Goal: Task Accomplishment & Management: Use online tool/utility

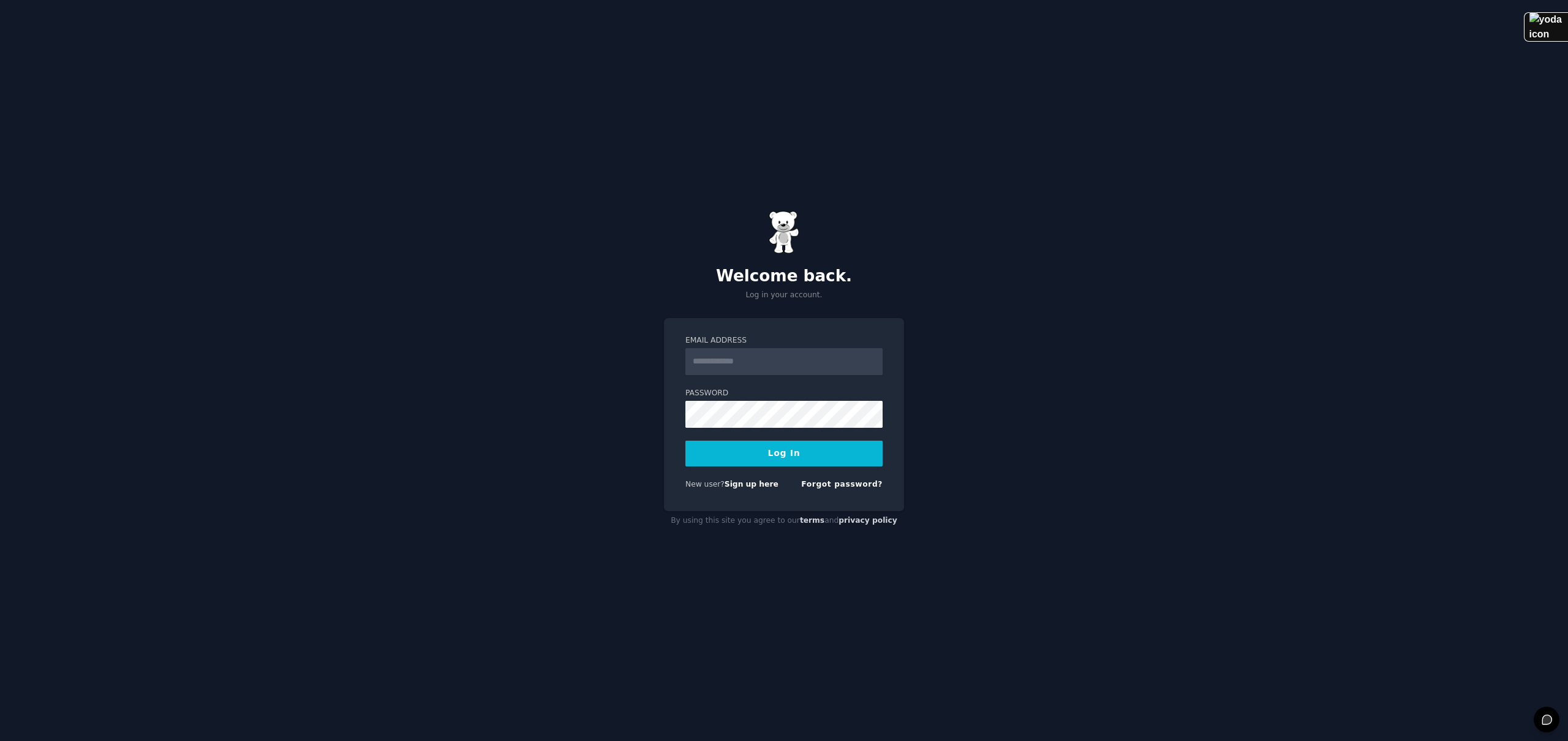
type input "**********"
click at [796, 455] on button "Log In" at bounding box center [784, 453] width 197 height 26
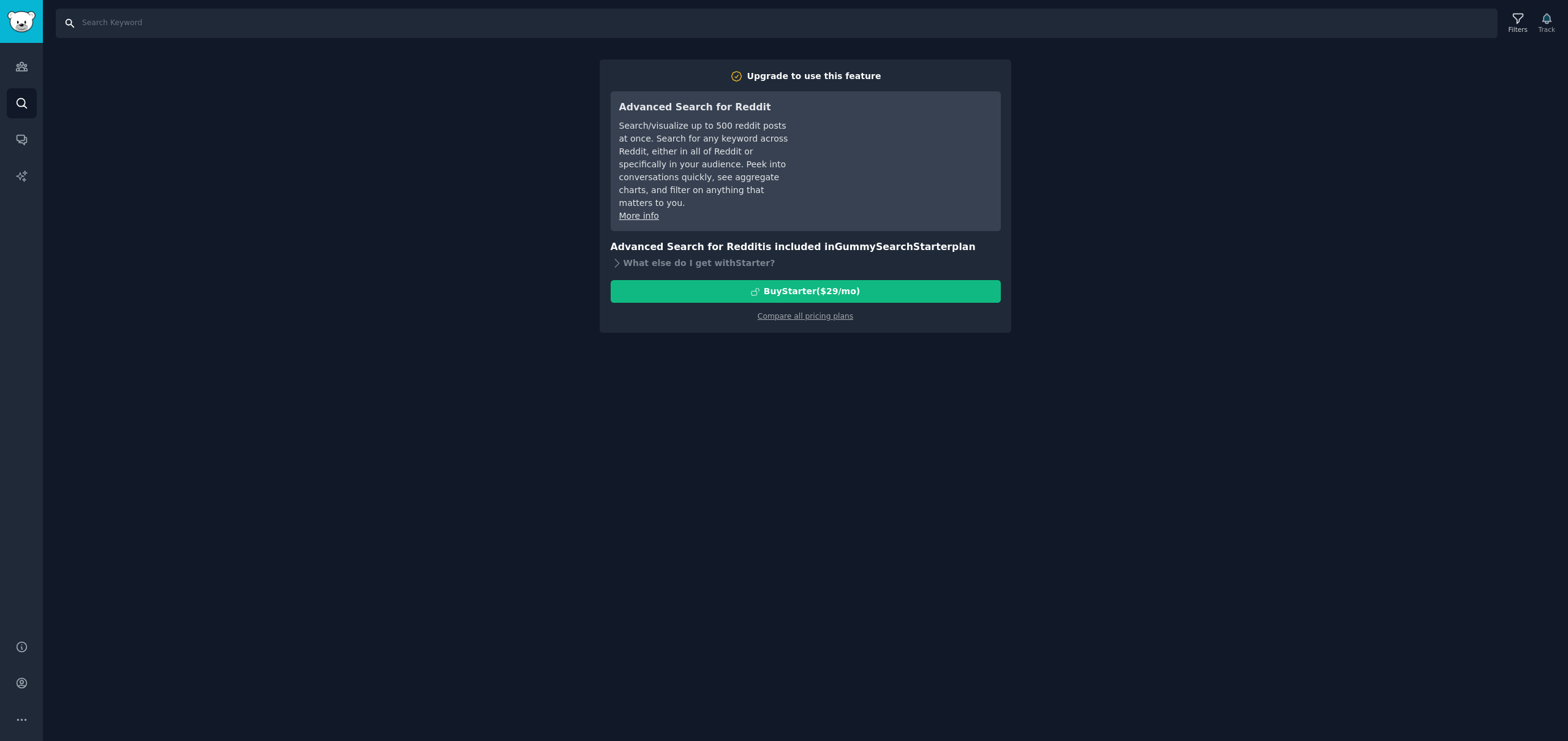
click at [192, 28] on input "Search" at bounding box center [776, 23] width 1442 height 29
click at [285, 21] on input "Search" at bounding box center [776, 23] width 1442 height 29
click at [177, 21] on input "Search" at bounding box center [776, 23] width 1442 height 29
click at [19, 67] on icon "Sidebar" at bounding box center [21, 67] width 11 height 8
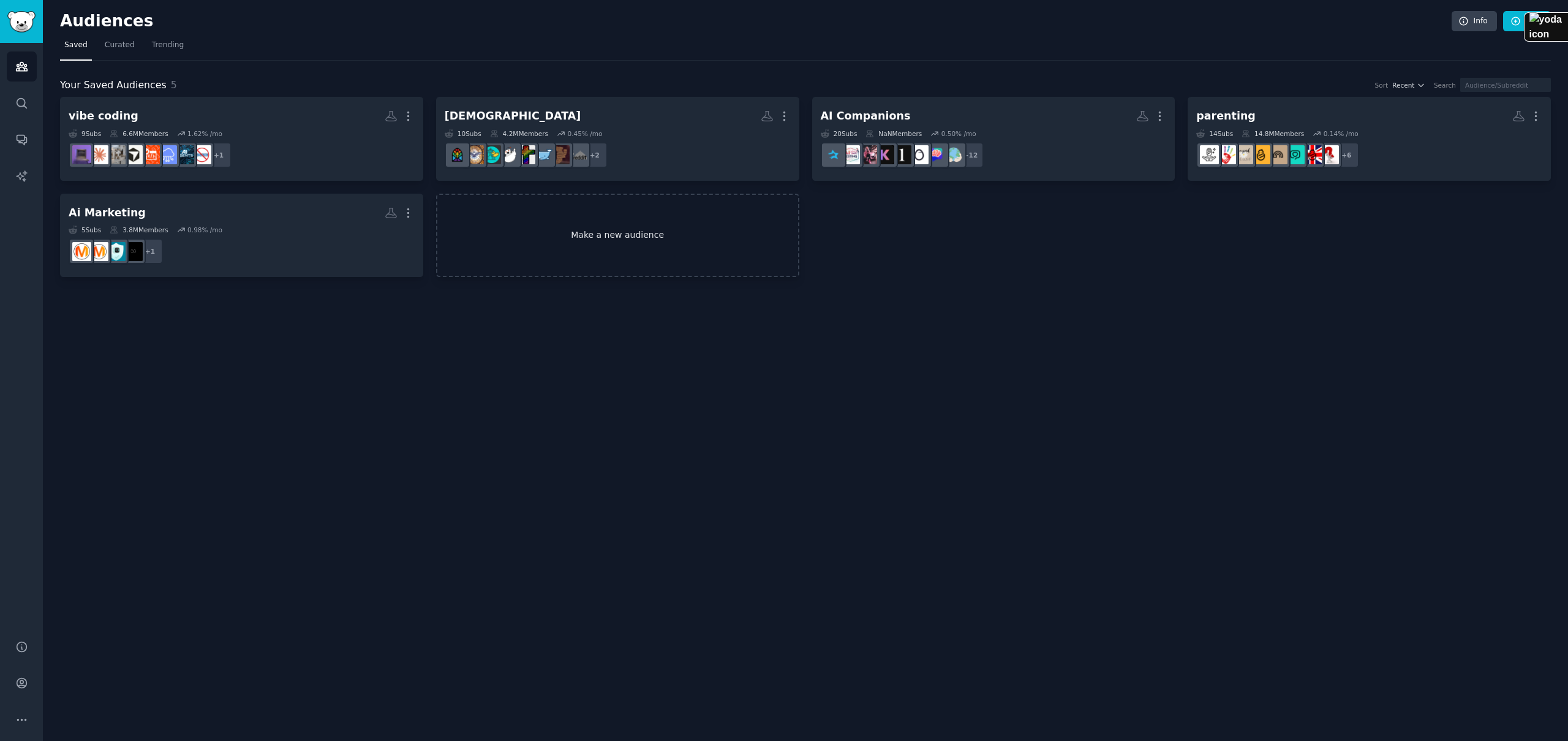
click at [552, 220] on link "Make a new audience" at bounding box center [617, 235] width 363 height 84
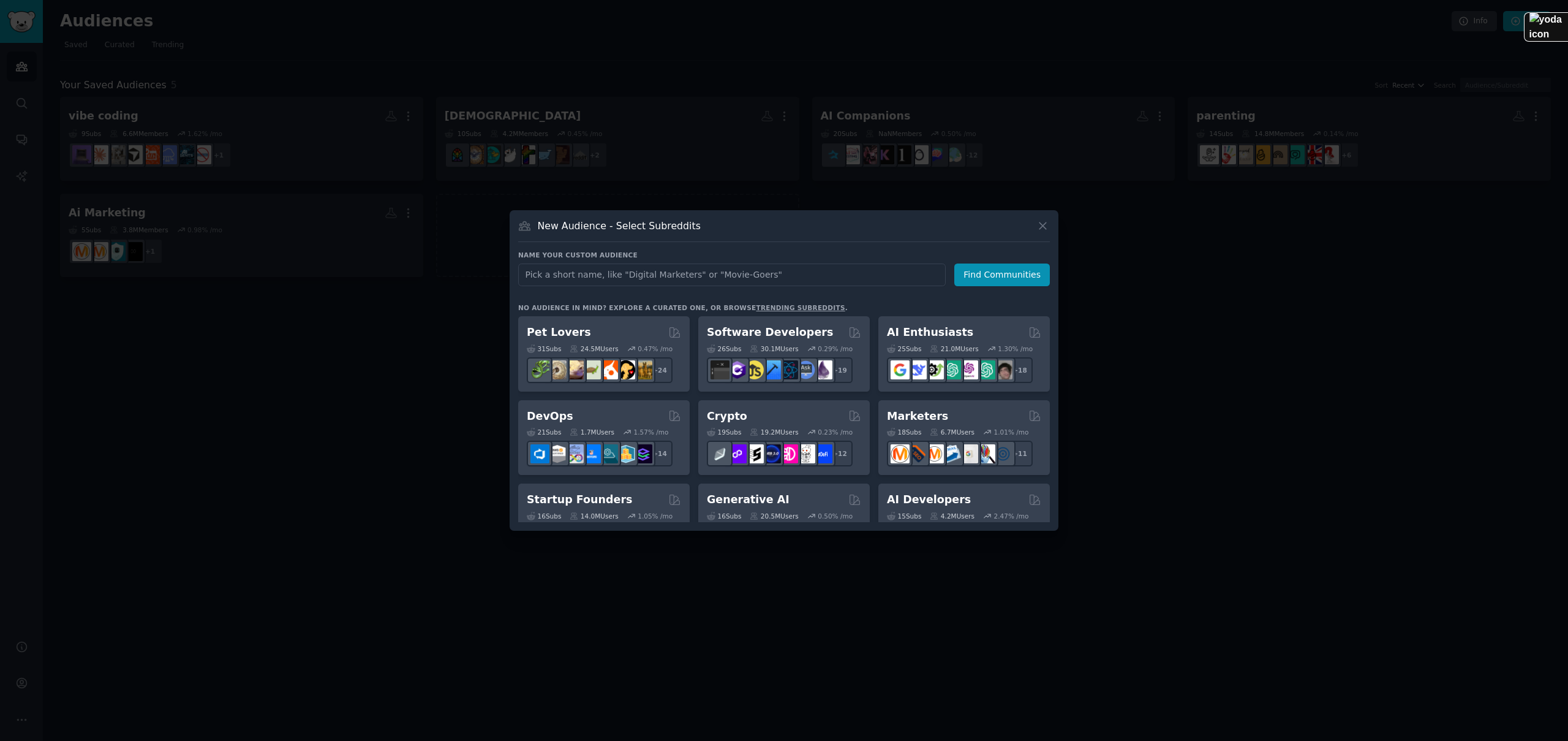
click at [725, 279] on input "text" at bounding box center [732, 274] width 428 height 23
type input "towerdefense"
click button "Find Communities" at bounding box center [1002, 274] width 96 height 23
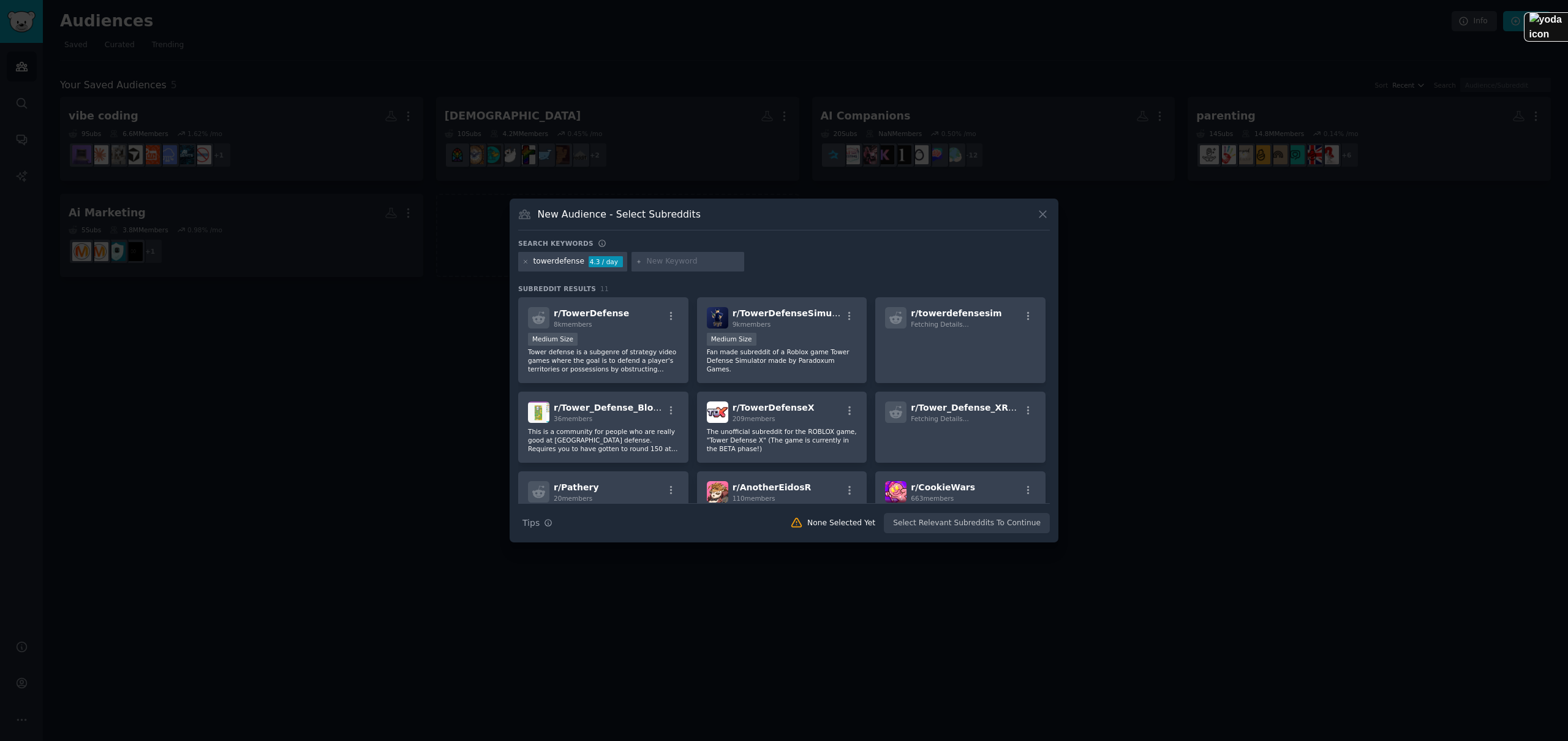
click at [755, 223] on div "New Audience - Select Subreddits" at bounding box center [784, 219] width 531 height 24
drag, startPoint x: 761, startPoint y: 222, endPoint x: 750, endPoint y: 223, distance: 11.0
click at [750, 223] on div "New Audience - Select Subreddits" at bounding box center [784, 219] width 531 height 24
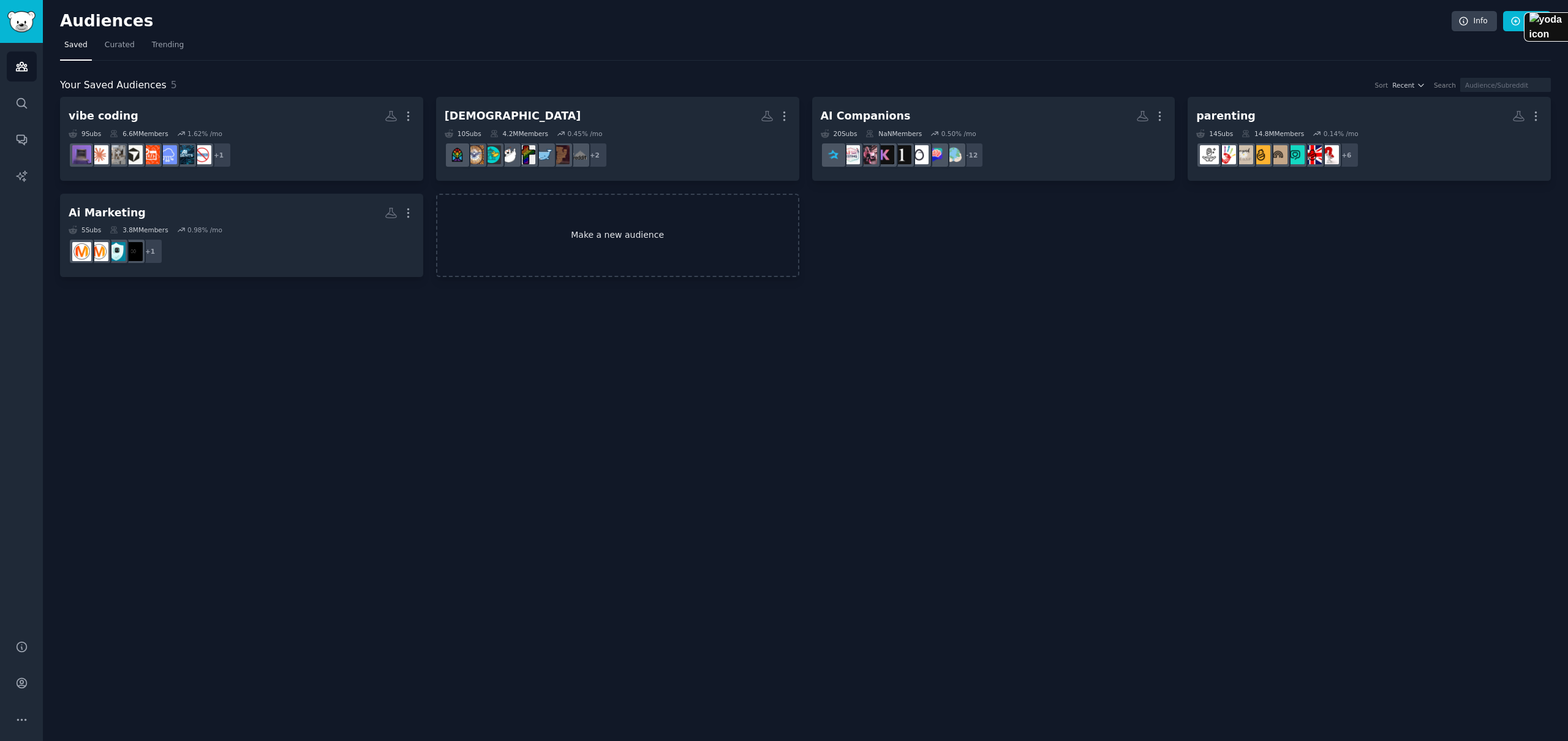
click at [619, 210] on link "Make a new audience" at bounding box center [617, 235] width 363 height 84
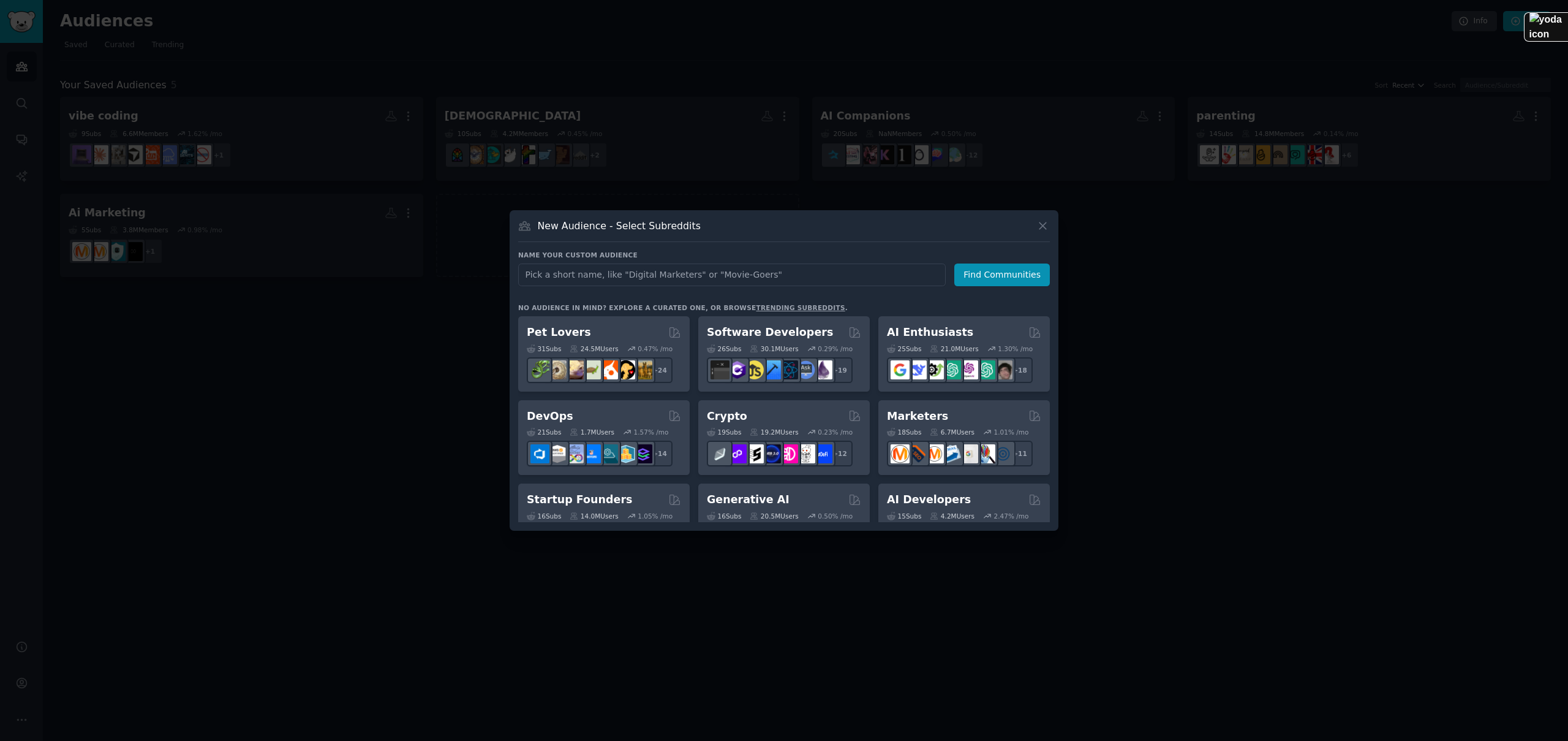
click at [667, 282] on input "text" at bounding box center [732, 274] width 428 height 23
type input "tower defesne"
click button "Find Communities" at bounding box center [1002, 274] width 96 height 23
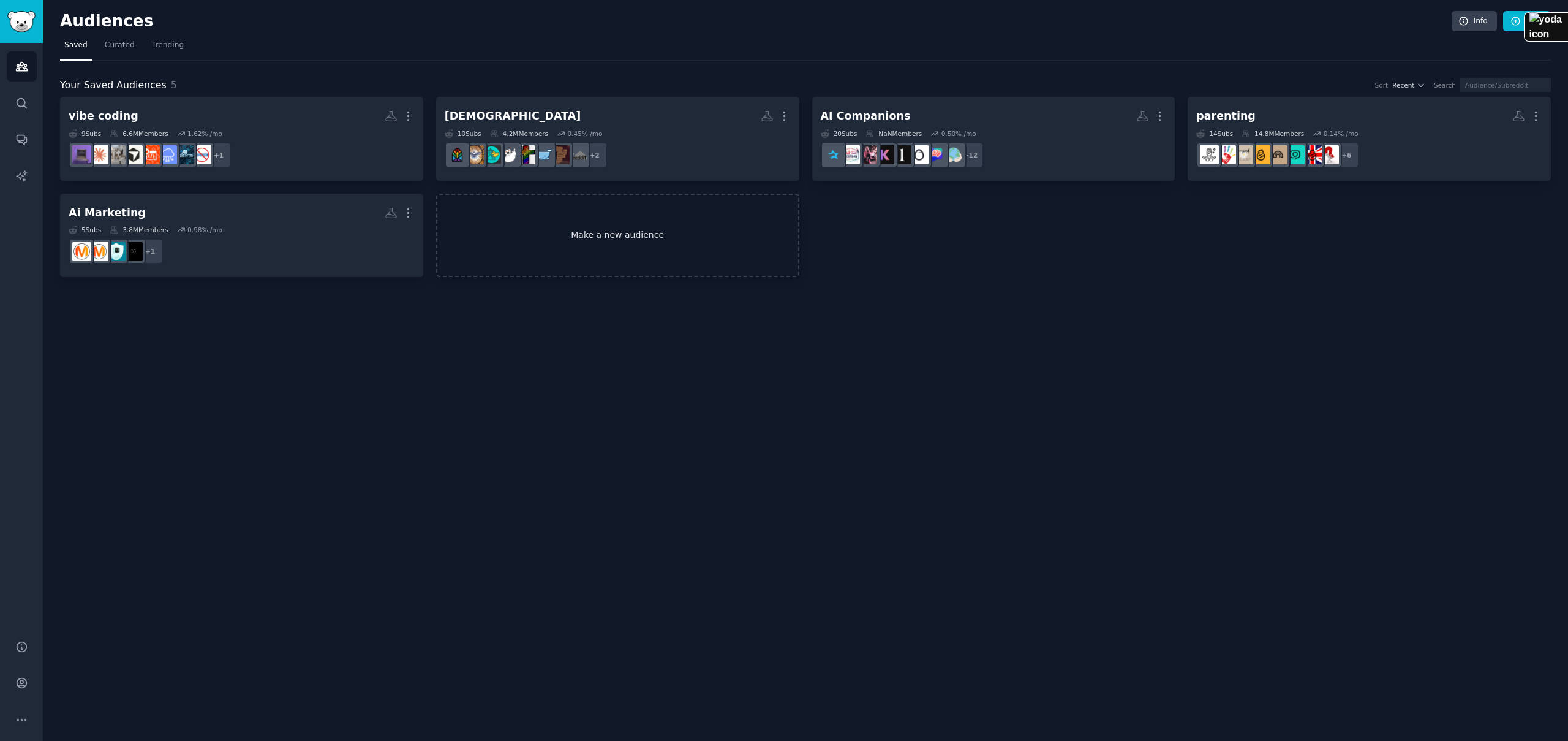
click at [632, 218] on link "Make a new audience" at bounding box center [617, 235] width 363 height 84
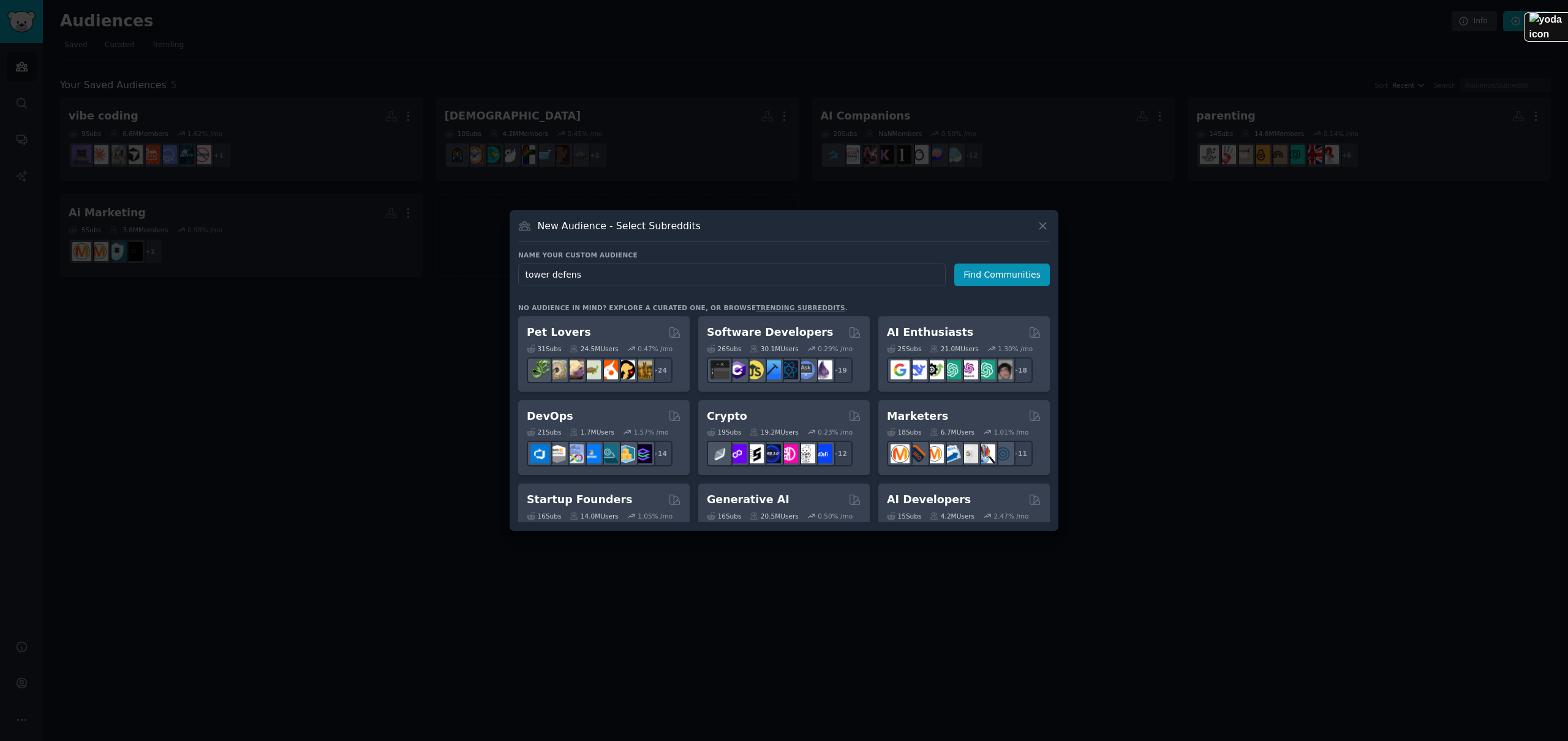
type input "tower defense"
click button "Find Communities" at bounding box center [1002, 274] width 96 height 23
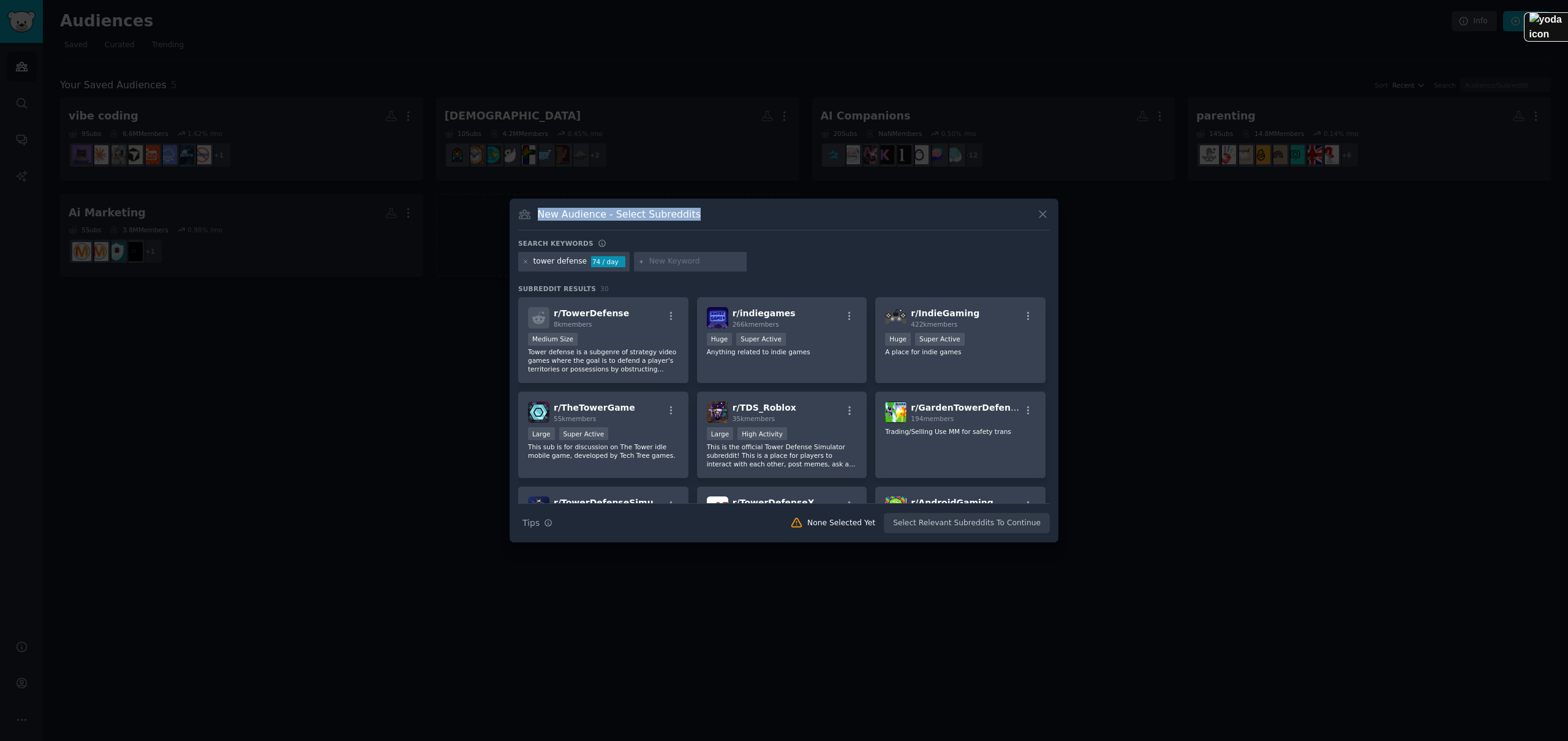
drag, startPoint x: 852, startPoint y: 205, endPoint x: 825, endPoint y: 208, distance: 27.2
click at [825, 208] on div "New Audience - Select Subreddits Search keywords tower defense 74 / day Subredd…" at bounding box center [784, 370] width 549 height 344
click at [633, 326] on div "r/ TowerDefense 8k members" at bounding box center [603, 317] width 150 height 21
drag, startPoint x: 627, startPoint y: 409, endPoint x: 678, endPoint y: 413, distance: 51.2
click at [626, 409] on div "r/ TheTowerGame 55k members" at bounding box center [603, 412] width 150 height 21
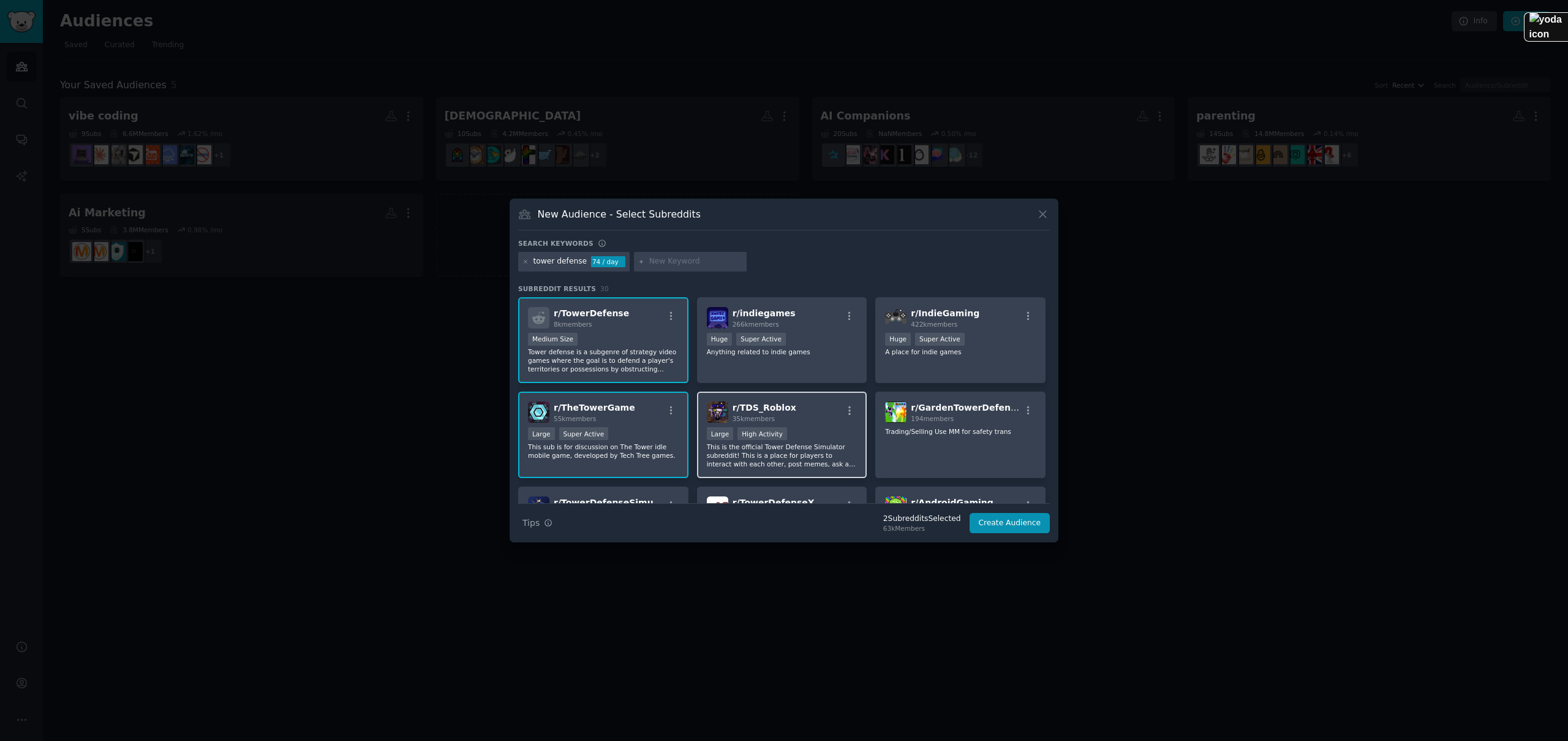
click at [833, 412] on div "r/ TDS_Roblox 35k members" at bounding box center [782, 412] width 150 height 21
click at [963, 416] on div "194 members" at bounding box center [965, 418] width 109 height 8
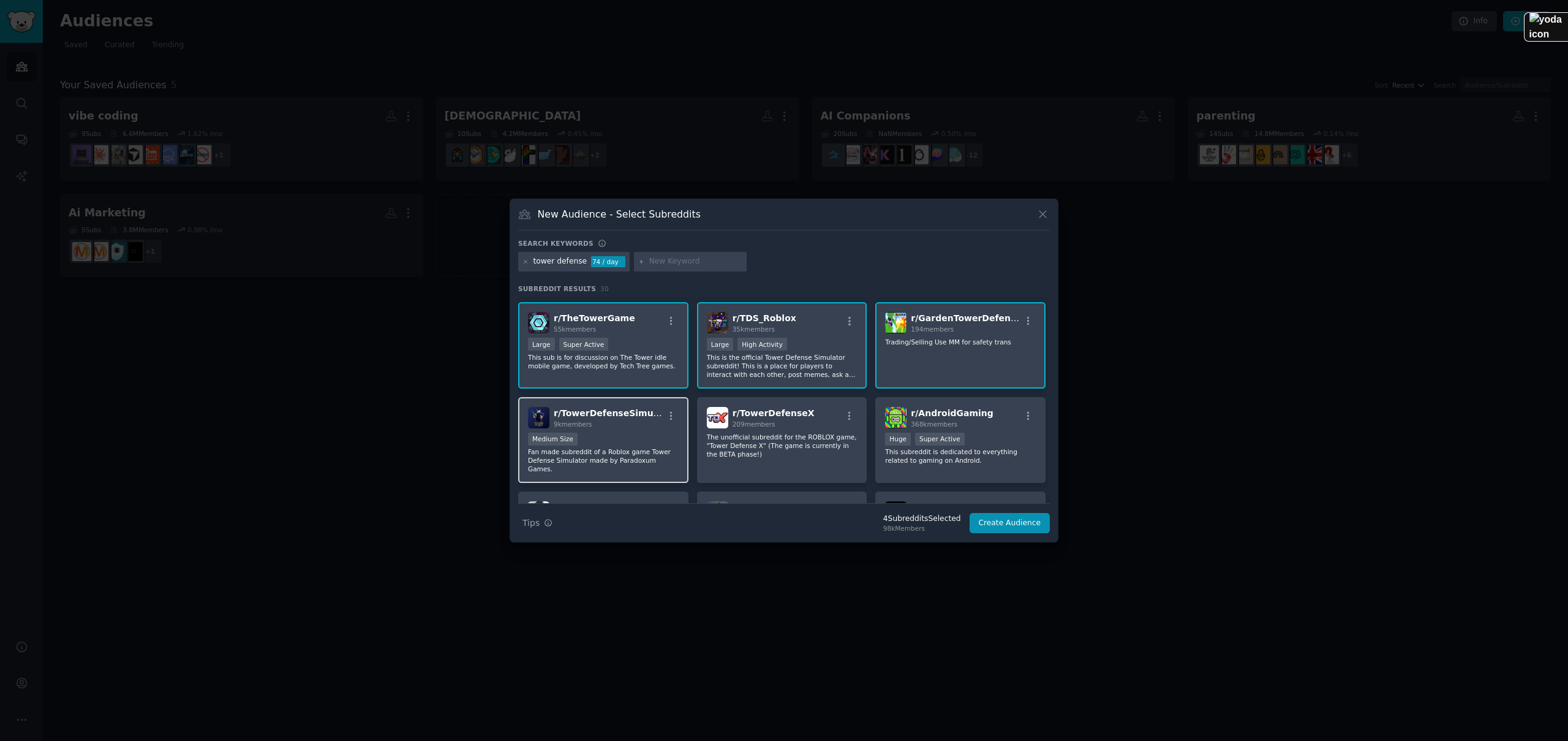
scroll to position [125, 0]
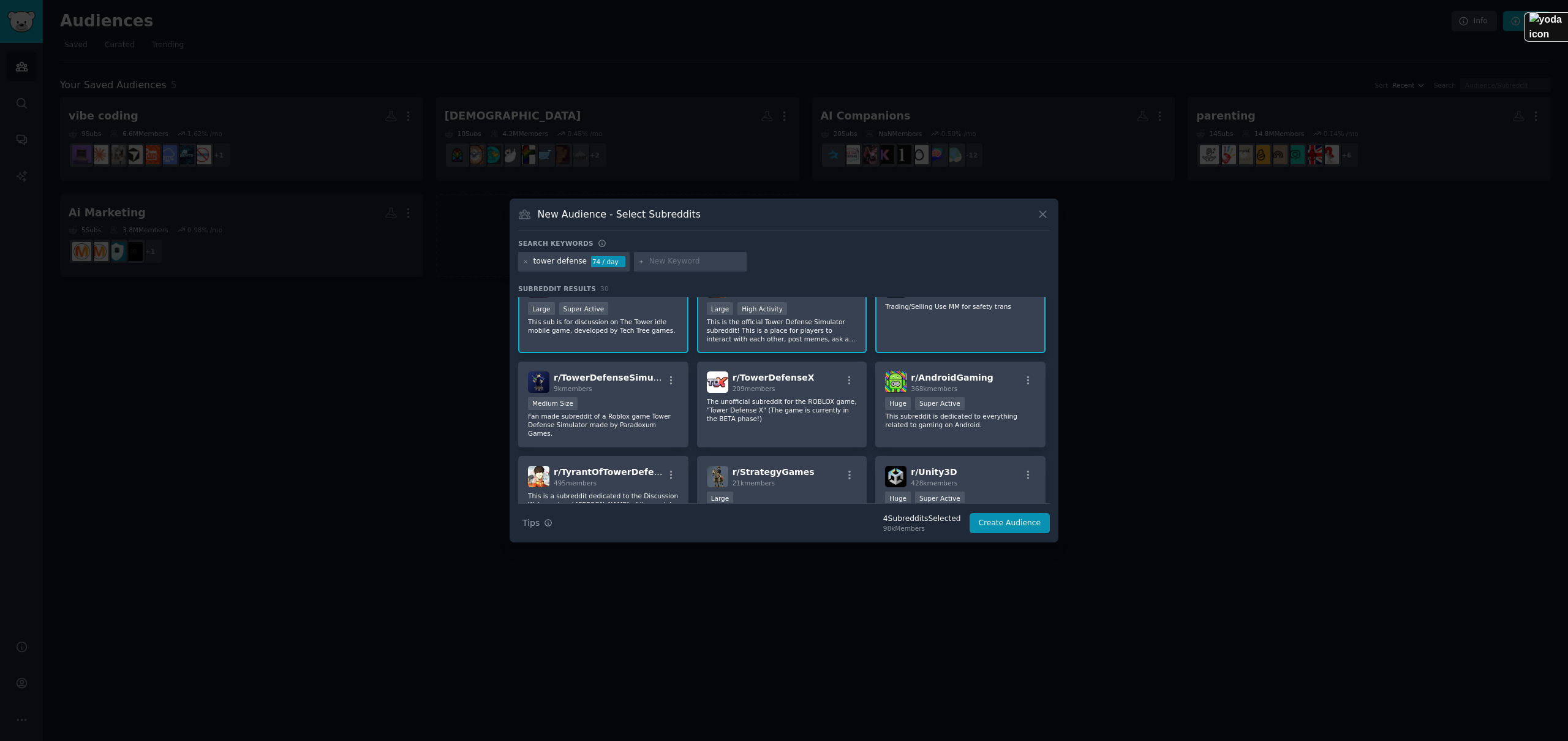
click at [680, 258] on input "text" at bounding box center [696, 261] width 93 height 11
type input "bloons"
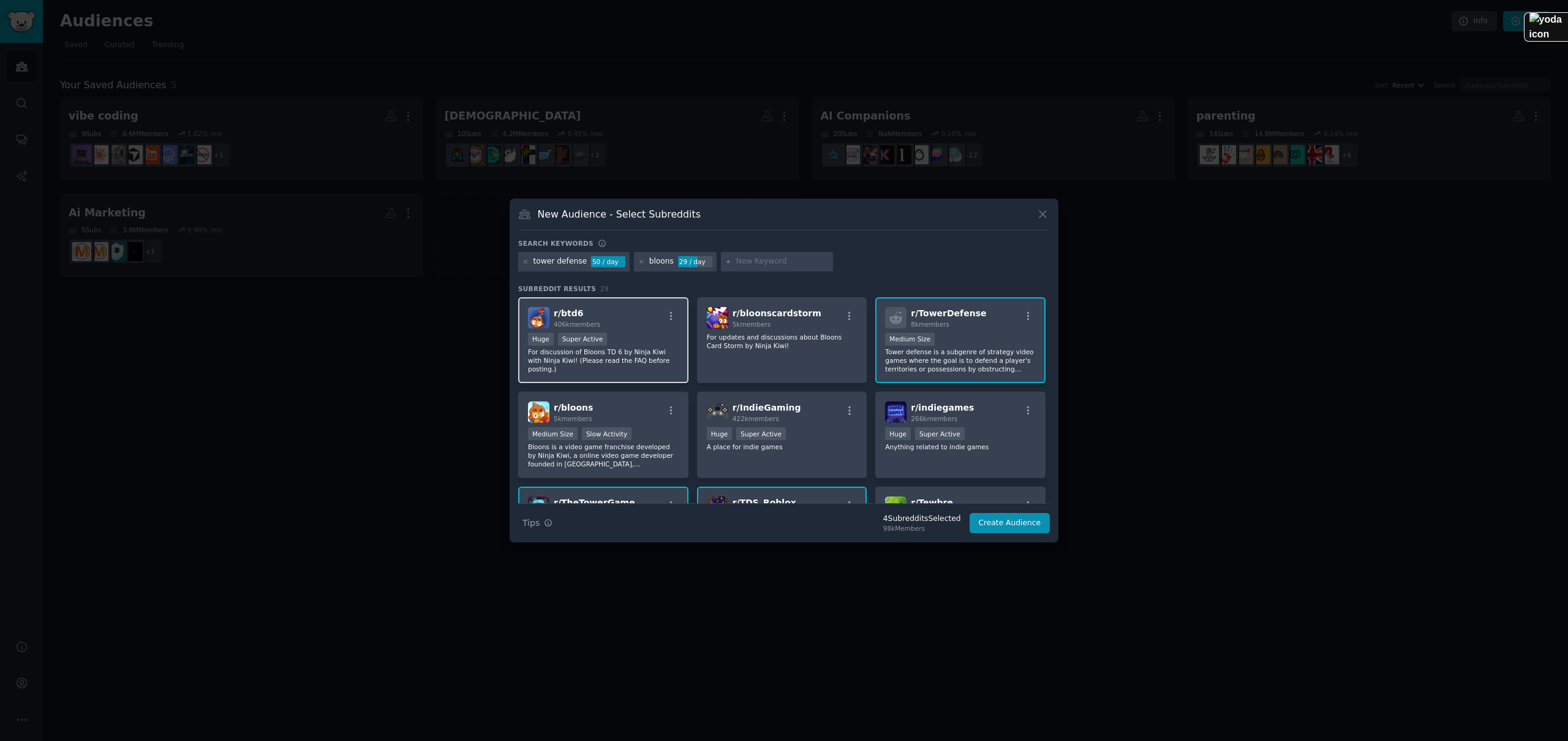
click at [635, 311] on div "r/ btd6 406k members" at bounding box center [603, 317] width 150 height 21
click at [640, 261] on icon at bounding box center [642, 261] width 3 height 3
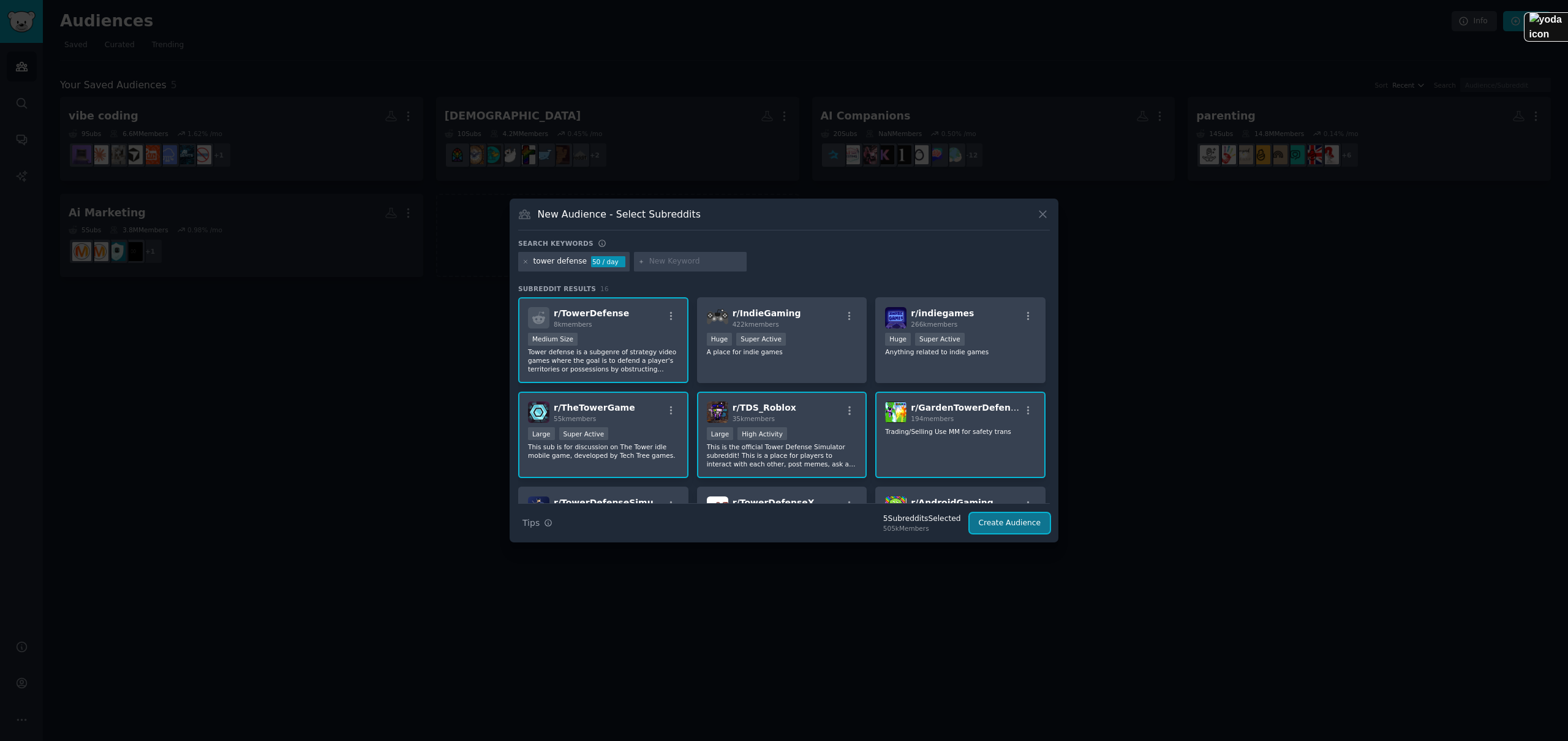
click at [1006, 524] on button "Create Audience" at bounding box center [1010, 523] width 81 height 21
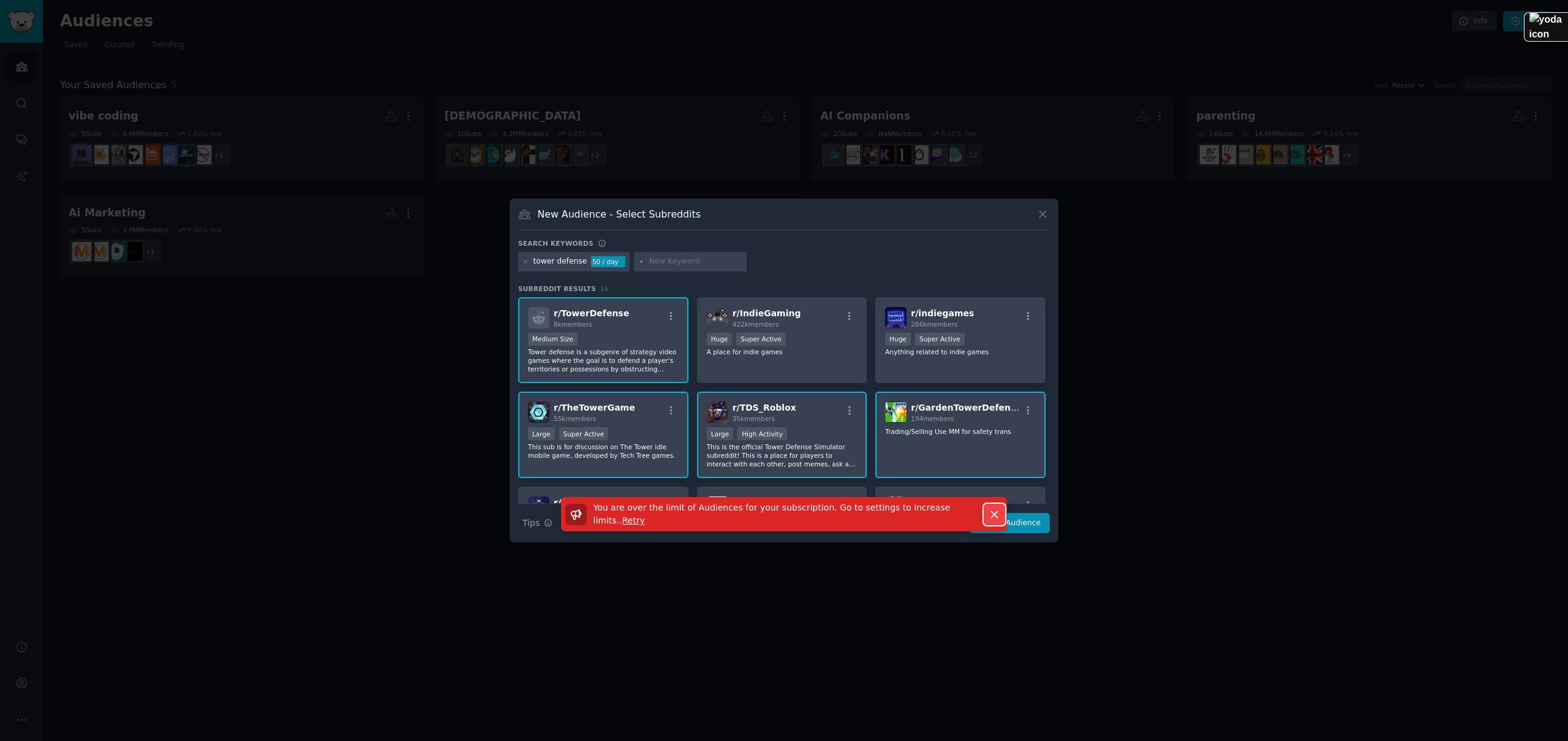
click at [996, 516] on icon "button" at bounding box center [994, 514] width 13 height 13
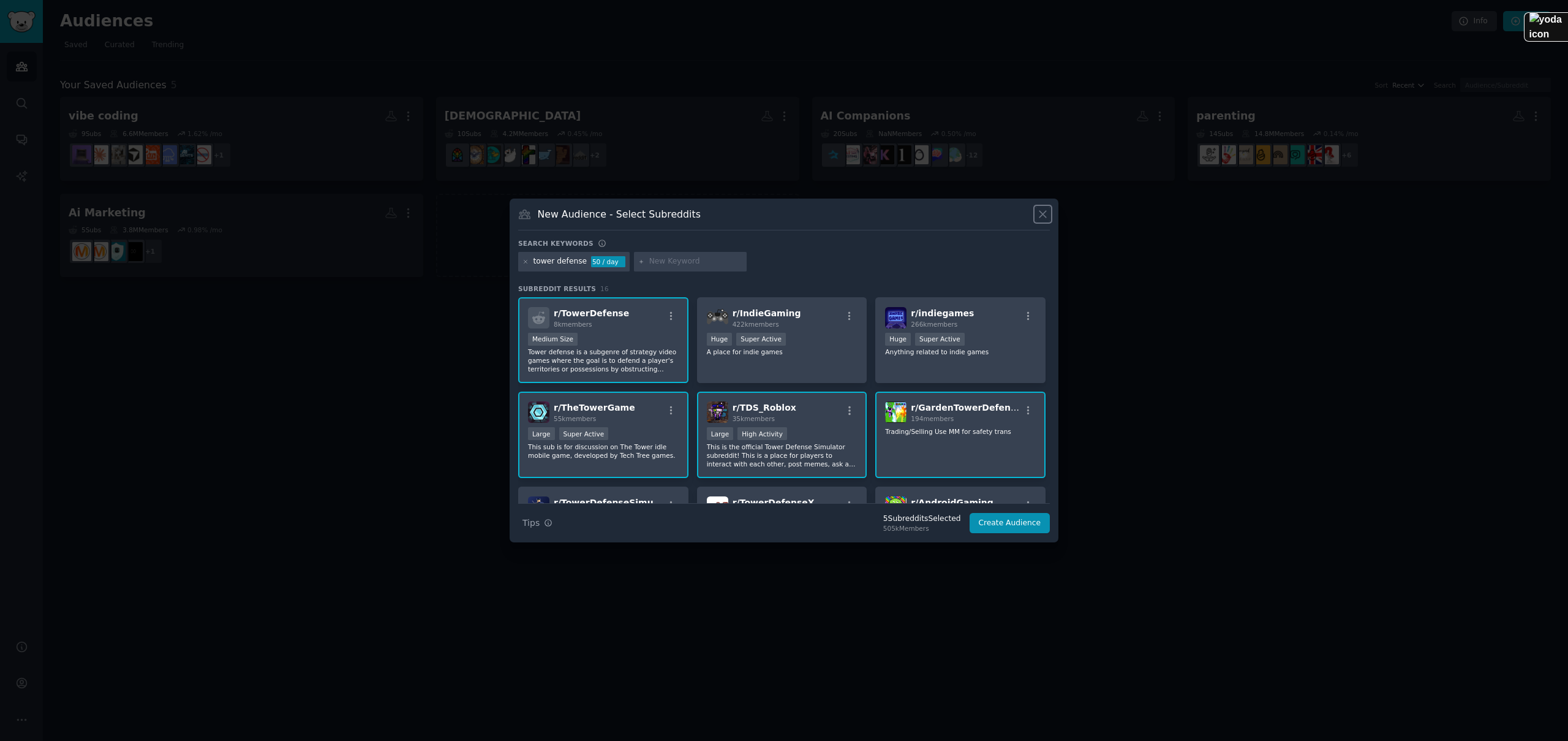
click at [1043, 216] on icon at bounding box center [1042, 214] width 13 height 13
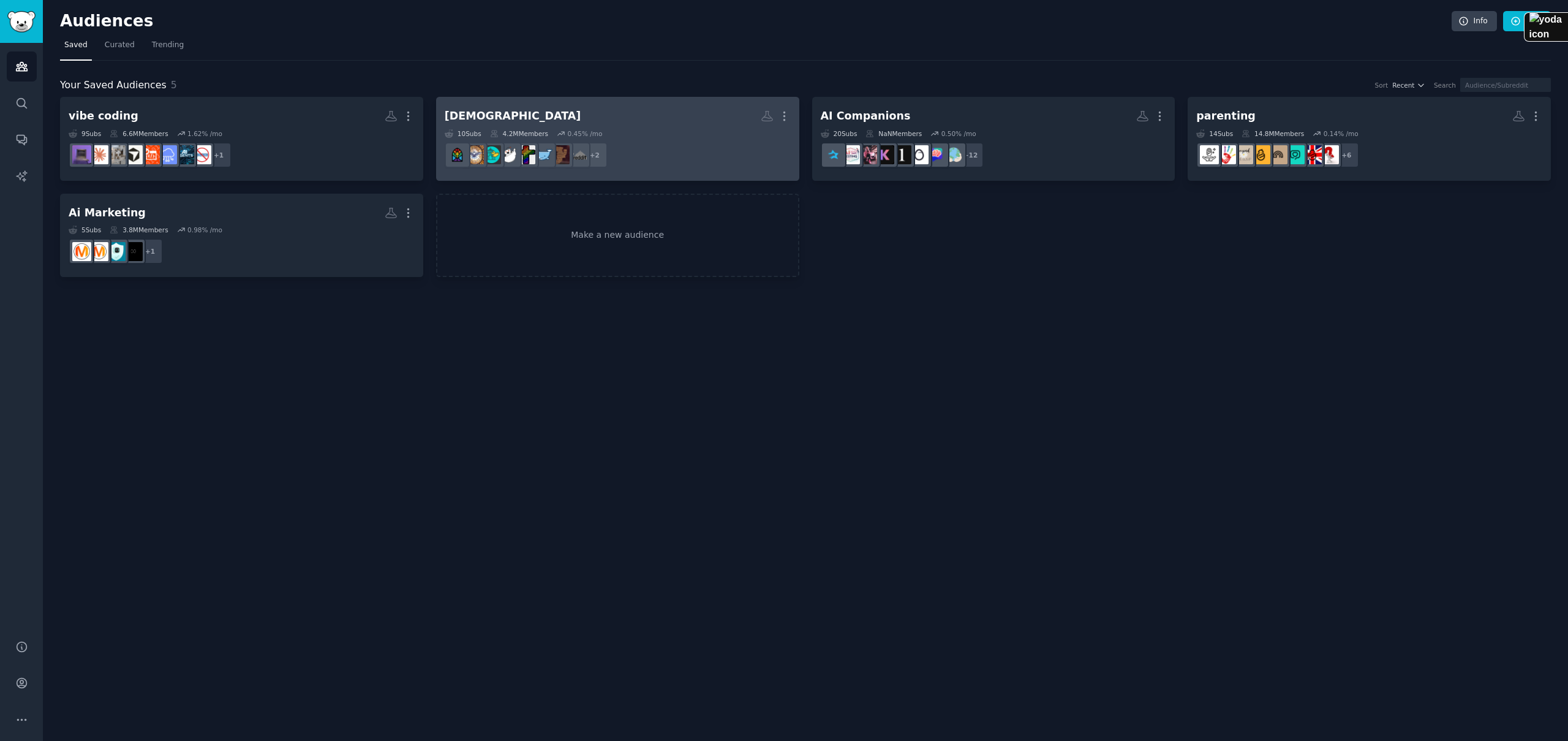
click at [696, 128] on div "christian More 10 Sub s 4.2M Members 0.45 % /mo + 2" at bounding box center [617, 139] width 346 height 67
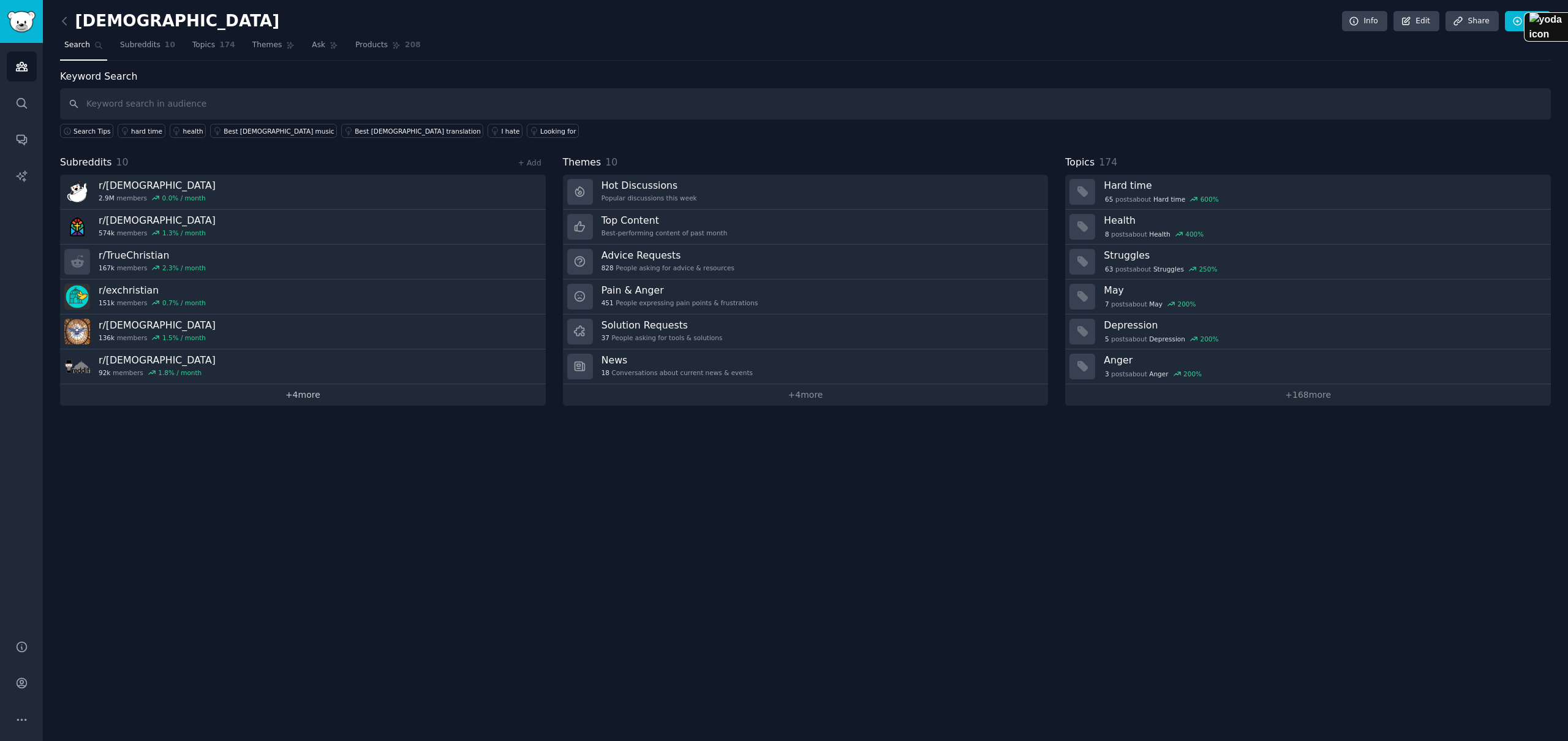
click at [319, 399] on link "+ 4 more" at bounding box center [303, 394] width 486 height 21
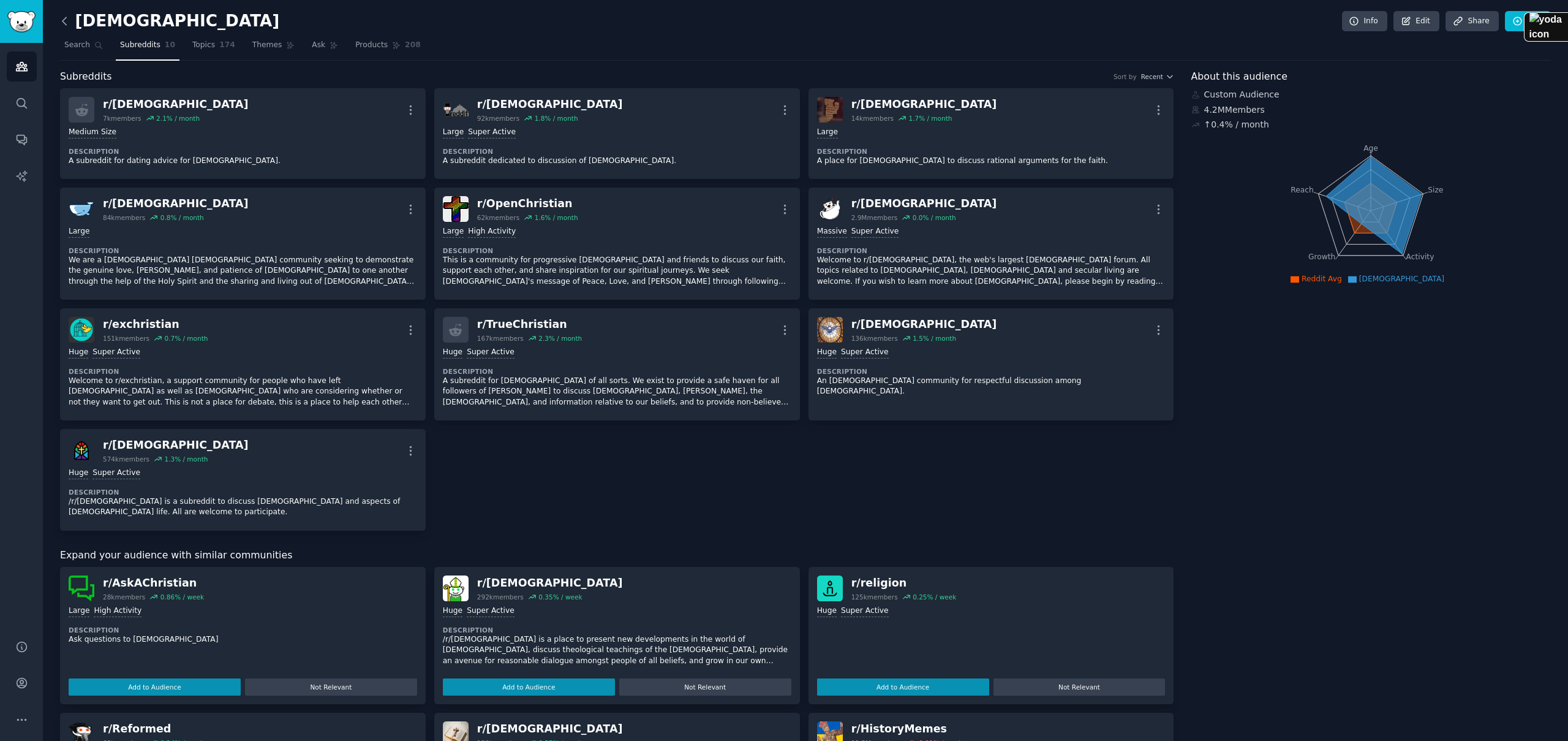
click at [69, 24] on icon at bounding box center [64, 21] width 13 height 13
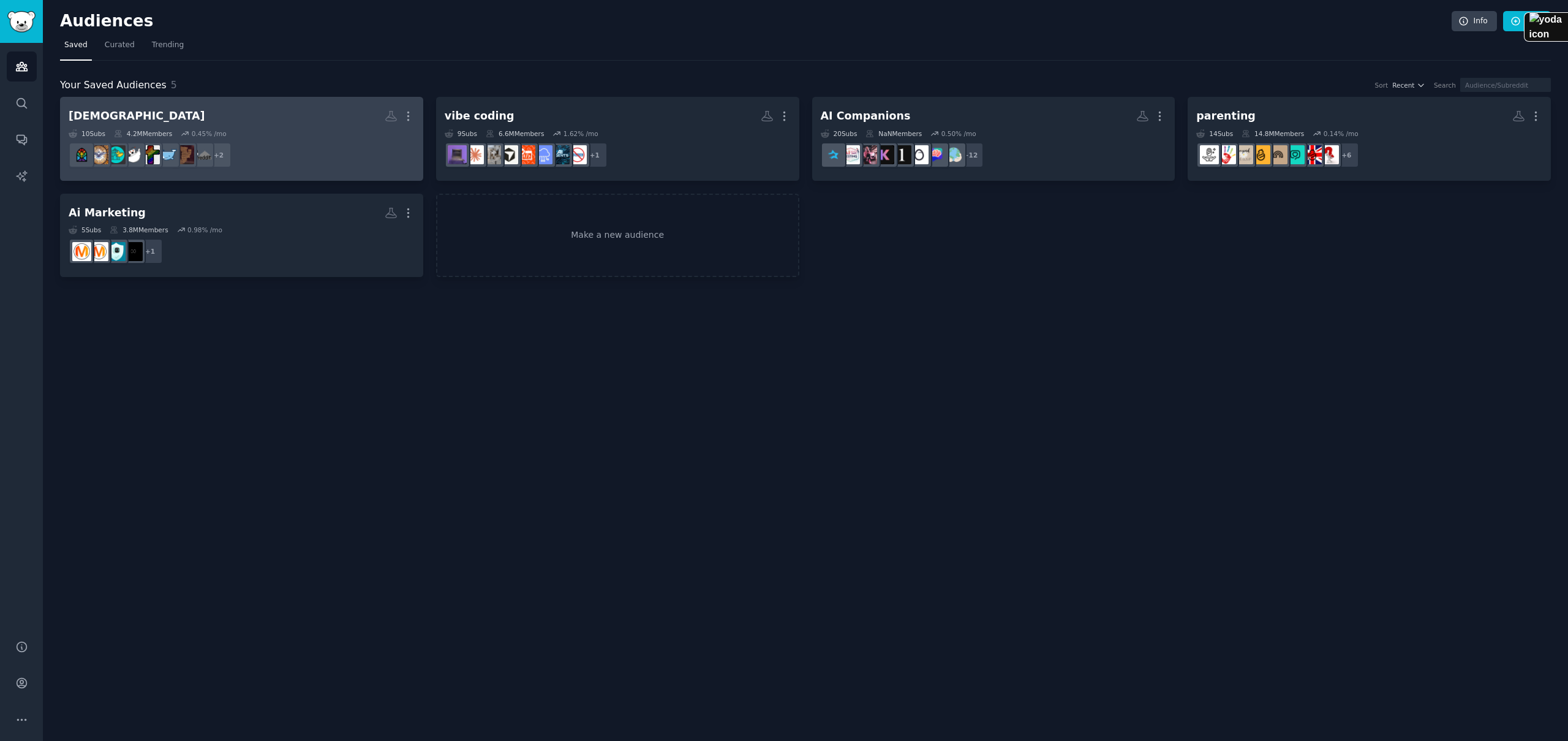
click at [330, 141] on dd "+ 2" at bounding box center [241, 155] width 346 height 34
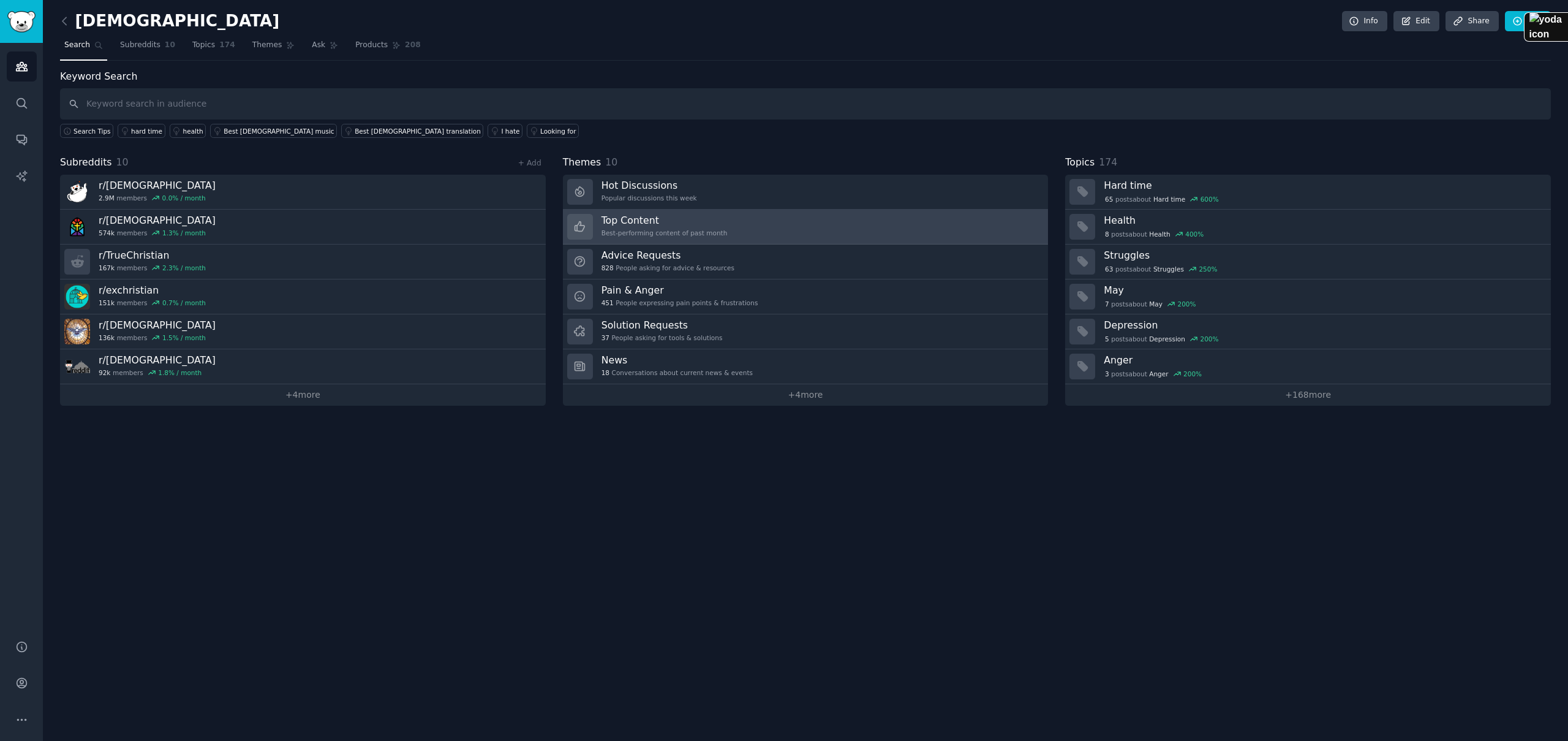
click at [766, 226] on link "Top Content Best-performing content of past month" at bounding box center [805, 227] width 486 height 35
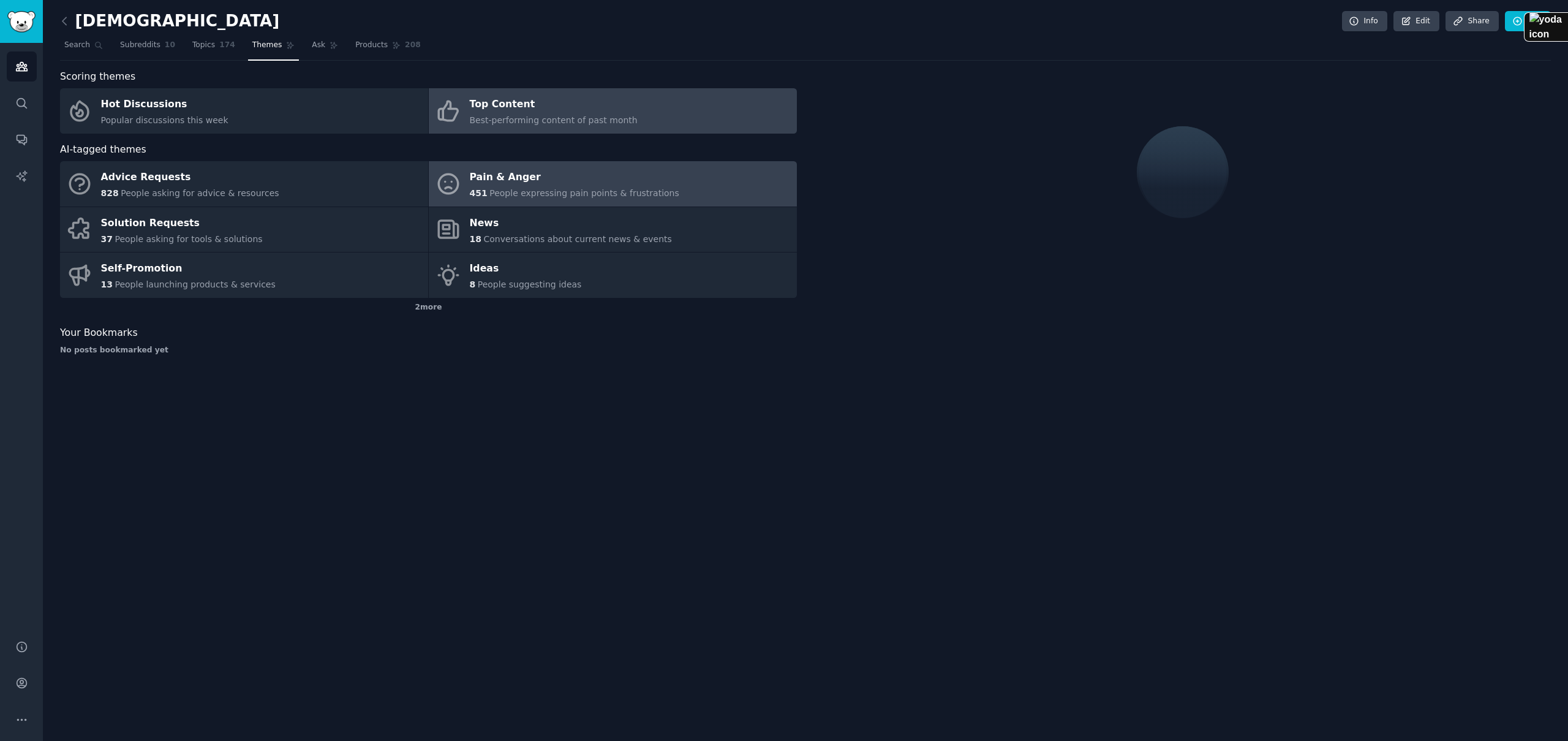
click at [539, 189] on span "People expressing pain points & frustrations" at bounding box center [584, 193] width 190 height 10
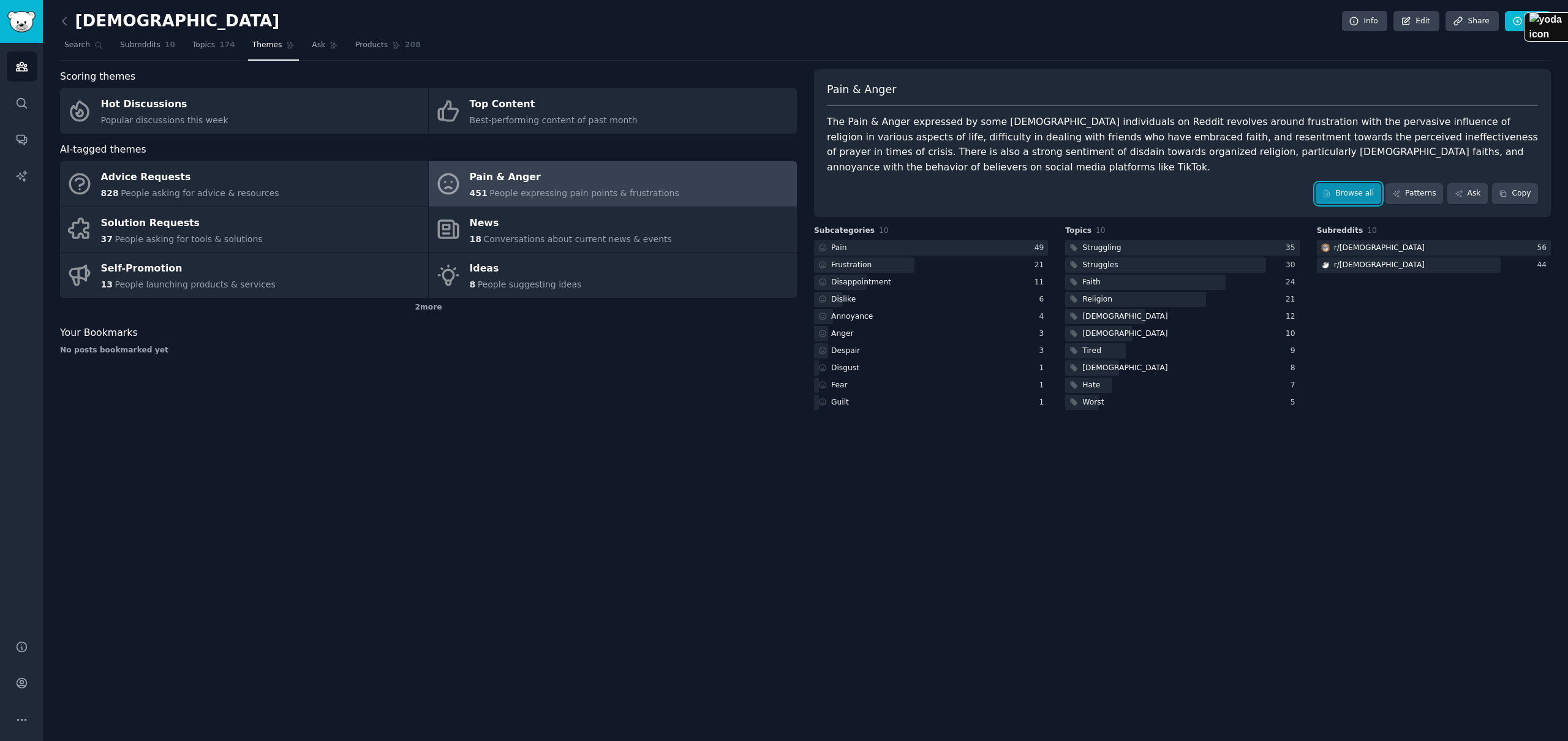
click at [1359, 183] on link "Browse all" at bounding box center [1348, 193] width 66 height 21
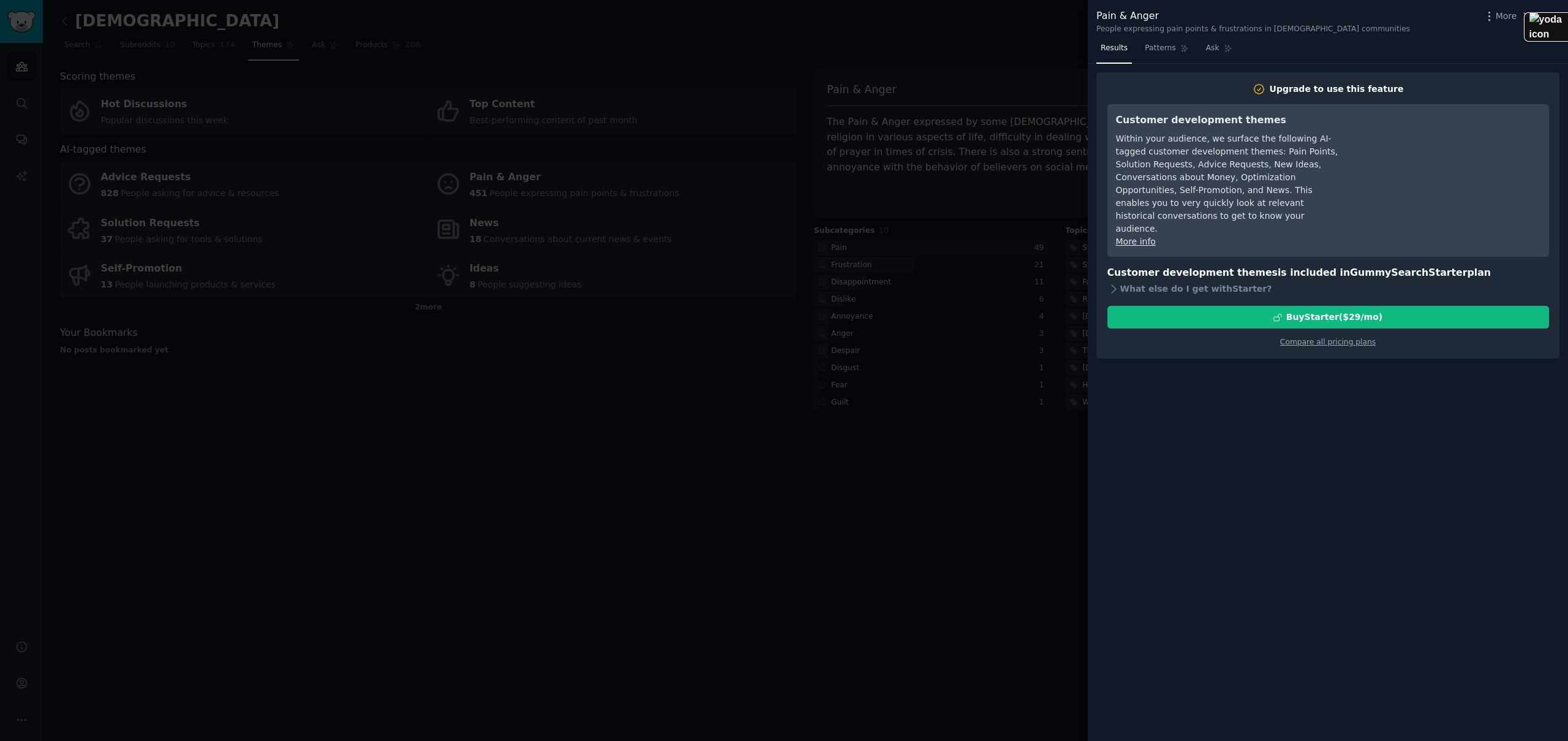
click at [946, 40] on div at bounding box center [784, 370] width 1568 height 741
